Goal: Task Accomplishment & Management: Complete application form

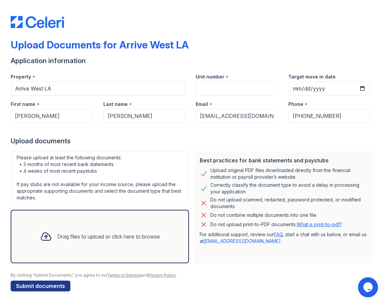
scroll to position [1, 0]
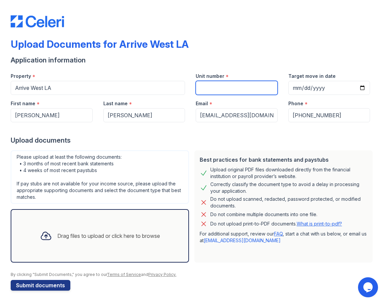
click at [212, 87] on input "Unit number" at bounding box center [237, 88] width 82 height 14
type input "1-412A"
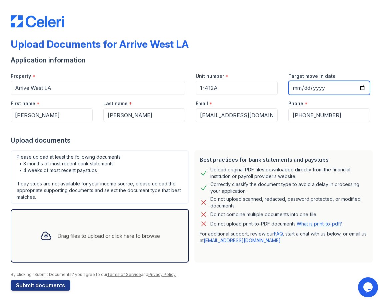
click at [295, 89] on input "Target move in date" at bounding box center [330, 88] width 82 height 14
click at [353, 85] on input "Target move in date" at bounding box center [330, 88] width 82 height 14
click at [360, 87] on input "Target move in date" at bounding box center [330, 88] width 82 height 14
type input "2025-09-25"
click at [118, 234] on div "Drag files to upload or click here to browse" at bounding box center [108, 236] width 103 height 8
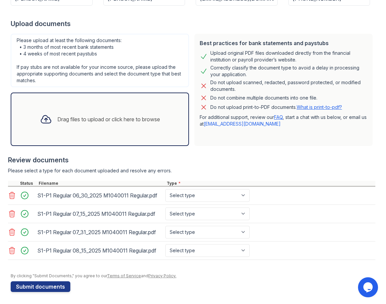
scroll to position [118, 0]
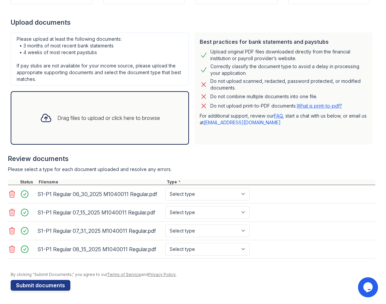
click at [87, 125] on div "Drag files to upload or click here to browse" at bounding box center [100, 117] width 131 height 23
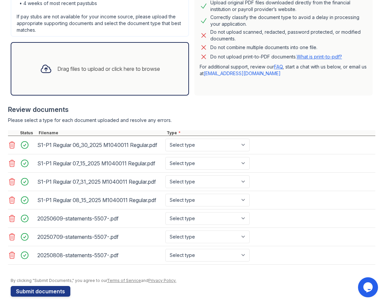
scroll to position [174, 0]
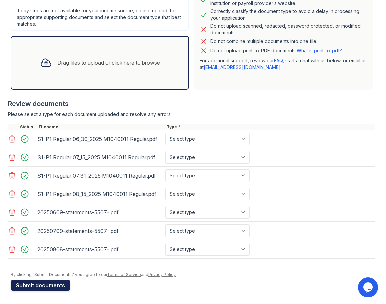
click at [52, 286] on button "Submit documents" at bounding box center [41, 285] width 60 height 11
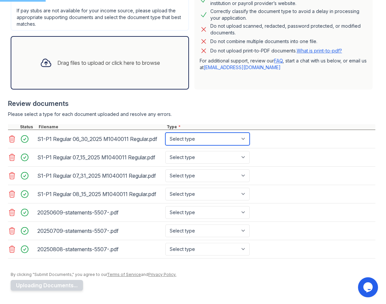
click at [181, 134] on select "Select type Paystub Bank Statement Offer Letter Tax Documents Benefit Award Let…" at bounding box center [208, 138] width 84 height 13
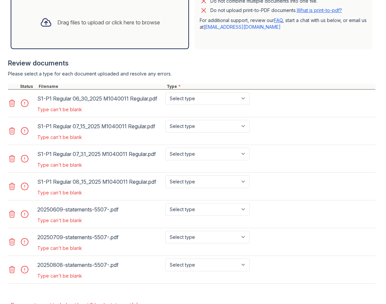
scroll to position [234, 0]
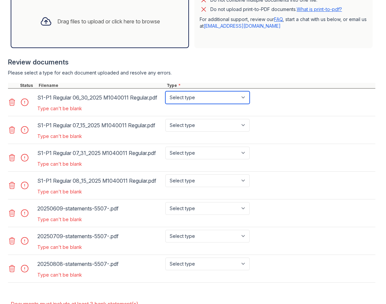
click at [192, 98] on select "Select type Paystub Bank Statement Offer Letter Tax Documents Benefit Award Let…" at bounding box center [208, 97] width 84 height 13
select select "paystub"
click at [166, 91] on select "Select type Paystub Bank Statement Offer Letter Tax Documents Benefit Award Let…" at bounding box center [208, 97] width 84 height 13
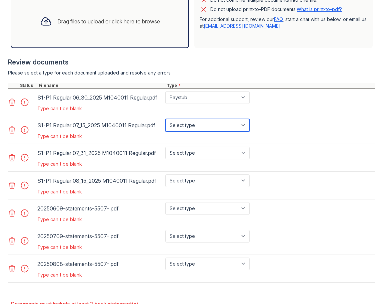
click at [177, 124] on select "Select type Paystub Bank Statement Offer Letter Tax Documents Benefit Award Let…" at bounding box center [208, 125] width 84 height 13
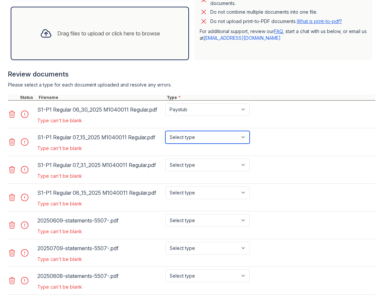
scroll to position [200, 0]
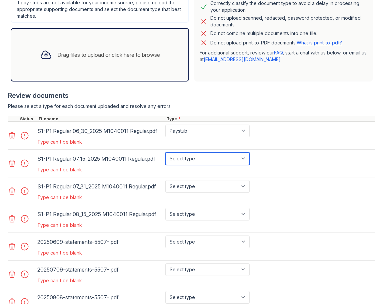
click at [190, 163] on select "Select type Paystub Bank Statement Offer Letter Tax Documents Benefit Award Let…" at bounding box center [208, 158] width 84 height 13
select select "paystub"
click at [166, 152] on select "Select type Paystub Bank Statement Offer Letter Tax Documents Benefit Award Let…" at bounding box center [208, 158] width 84 height 13
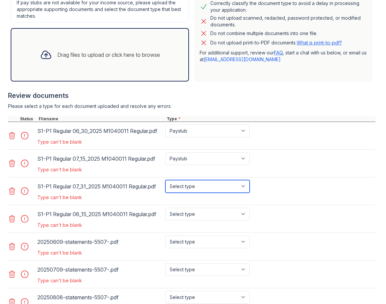
click at [191, 189] on select "Select type Paystub Bank Statement Offer Letter Tax Documents Benefit Award Let…" at bounding box center [208, 186] width 84 height 13
select select "paystub"
click at [166, 180] on select "Select type Paystub Bank Statement Offer Letter Tax Documents Benefit Award Let…" at bounding box center [208, 186] width 84 height 13
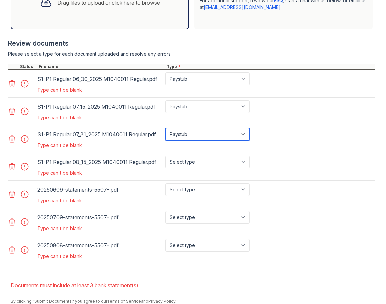
scroll to position [267, 0]
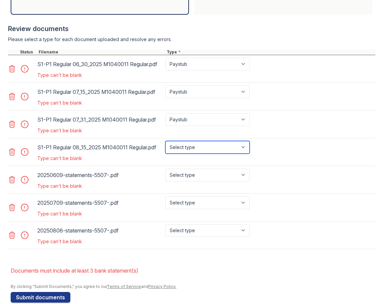
click at [186, 151] on select "Select type Paystub Bank Statement Offer Letter Tax Documents Benefit Award Let…" at bounding box center [208, 147] width 84 height 13
select select "paystub"
click at [166, 141] on select "Select type Paystub Bank Statement Offer Letter Tax Documents Benefit Award Let…" at bounding box center [208, 147] width 84 height 13
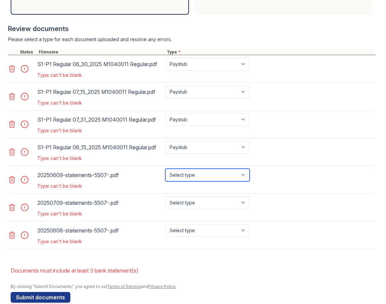
click at [187, 174] on select "Select type Paystub Bank Statement Offer Letter Tax Documents Benefit Award Let…" at bounding box center [208, 175] width 84 height 13
select select "bank_statement"
click at [166, 169] on select "Select type Paystub Bank Statement Offer Letter Tax Documents Benefit Award Let…" at bounding box center [208, 175] width 84 height 13
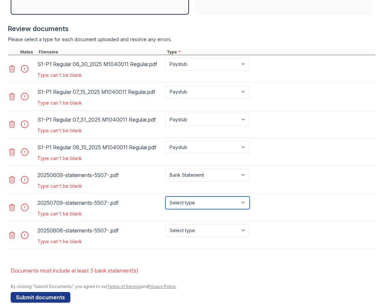
click at [193, 200] on select "Select type Paystub Bank Statement Offer Letter Tax Documents Benefit Award Let…" at bounding box center [208, 202] width 84 height 13
click at [166, 196] on select "Select type Paystub Bank Statement Offer Letter Tax Documents Benefit Award Let…" at bounding box center [208, 202] width 84 height 13
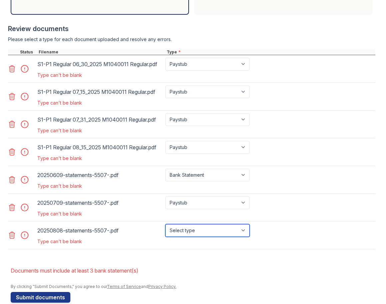
click at [198, 225] on select "Select type Paystub Bank Statement Offer Letter Tax Documents Benefit Award Let…" at bounding box center [208, 230] width 84 height 13
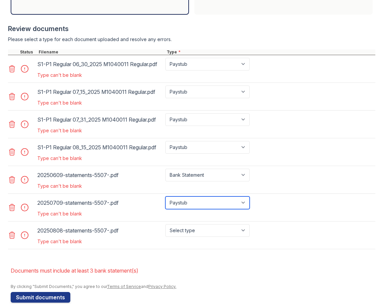
click at [193, 203] on select "Select type Paystub Bank Statement Offer Letter Tax Documents Benefit Award Let…" at bounding box center [208, 202] width 84 height 13
select select "bank_statement"
click at [166, 196] on select "Select type Paystub Bank Statement Offer Letter Tax Documents Benefit Award Let…" at bounding box center [208, 202] width 84 height 13
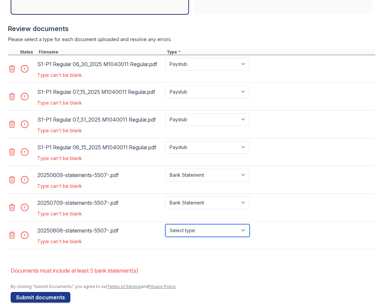
click at [197, 227] on select "Select type Paystub Bank Statement Offer Letter Tax Documents Benefit Award Let…" at bounding box center [208, 230] width 84 height 13
select select "bank_statement"
click at [166, 224] on select "Select type Paystub Bank Statement Offer Letter Tax Documents Benefit Award Let…" at bounding box center [208, 230] width 84 height 13
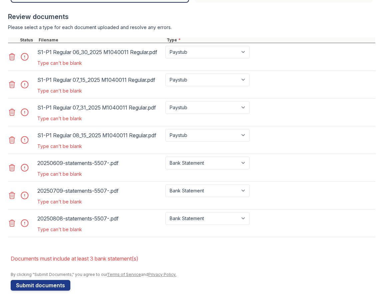
click at [200, 253] on li "Documents must include at least 3 bank statement(s)" at bounding box center [193, 258] width 365 height 13
click at [40, 282] on button "Submit documents" at bounding box center [41, 285] width 60 height 11
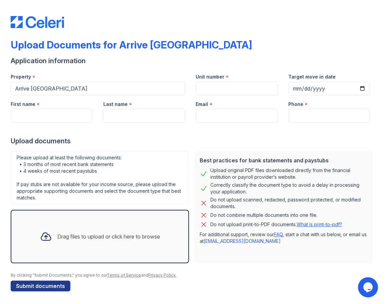
scroll to position [1, 0]
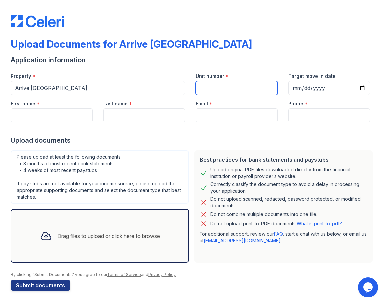
click at [212, 88] on input "Unit number" at bounding box center [237, 88] width 82 height 14
click at [175, 133] on div at bounding box center [193, 128] width 365 height 13
click at [237, 95] on div "Email *" at bounding box center [237, 101] width 82 height 13
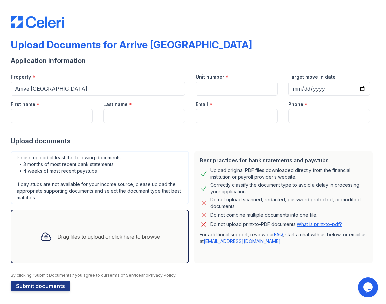
click at [221, 80] on div "Unit number *" at bounding box center [237, 74] width 82 height 13
click at [221, 87] on input "Unit number" at bounding box center [237, 88] width 82 height 14
type input "605"
drag, startPoint x: 287, startPoint y: 83, endPoint x: 293, endPoint y: 89, distance: 8.3
click at [289, 87] on input "Target move in date" at bounding box center [330, 88] width 82 height 14
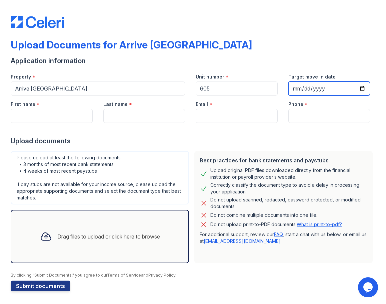
click at [293, 89] on input "Target move in date" at bounding box center [330, 88] width 82 height 14
click at [312, 86] on input "Target move in date" at bounding box center [330, 88] width 82 height 14
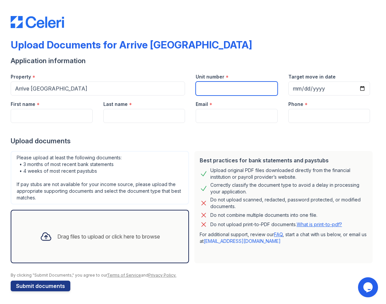
click at [237, 81] on input "Unit number" at bounding box center [237, 88] width 82 height 14
type input "605"
click at [295, 78] on label "Target move in date" at bounding box center [312, 76] width 47 height 7
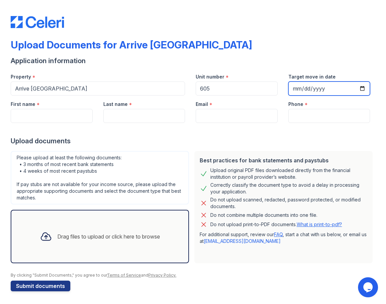
click at [295, 81] on input "Target move in date" at bounding box center [330, 88] width 82 height 14
click at [293, 86] on input "Target move in date" at bounding box center [330, 88] width 82 height 14
click at [360, 88] on input "Target move in date" at bounding box center [330, 88] width 82 height 14
type input "2025-09-25"
click at [204, 140] on div "Upload documents" at bounding box center [193, 140] width 365 height 9
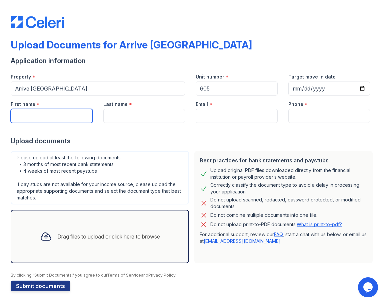
click at [59, 115] on input "First name" at bounding box center [52, 116] width 82 height 14
type input "Celeste"
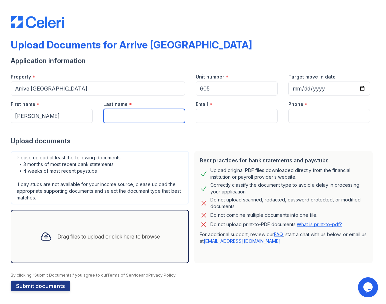
type input "Knapp"
type input "celestelknapp@gmail.com"
type input "7346522317"
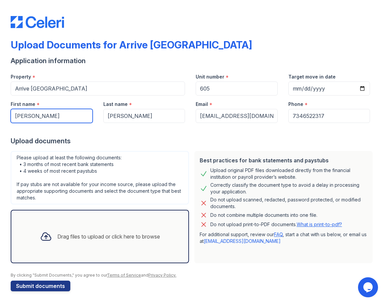
scroll to position [1, 0]
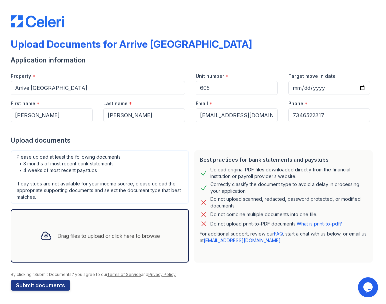
click at [99, 237] on div "Drag files to upload or click here to browse" at bounding box center [108, 236] width 103 height 8
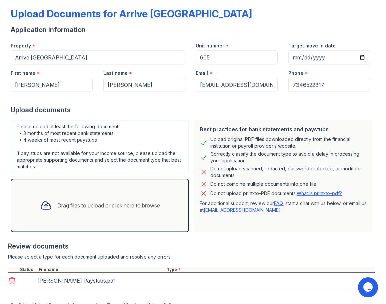
scroll to position [61, 0]
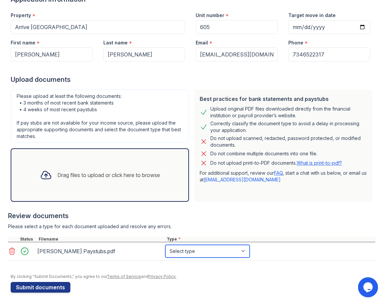
click at [185, 253] on select "Select type Paystub Bank Statement Offer Letter Tax Documents Benefit Award Let…" at bounding box center [208, 251] width 84 height 13
select select "paystub"
click at [166, 245] on select "Select type Paystub Bank Statement Offer Letter Tax Documents Benefit Award Let…" at bounding box center [208, 251] width 84 height 13
click at [124, 177] on div "Drag files to upload or click here to browse" at bounding box center [108, 175] width 103 height 8
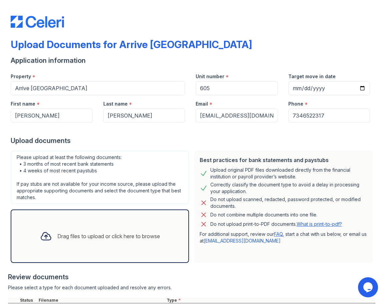
scroll to position [0, 0]
